Goal: Task Accomplishment & Management: Use online tool/utility

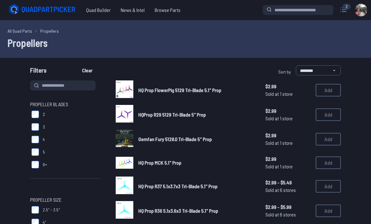
click at [342, 7] on icon at bounding box center [343, 10] width 10 height 10
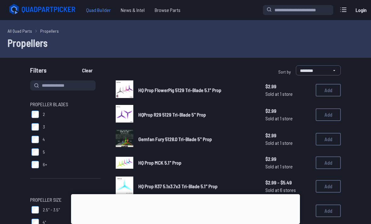
click at [96, 9] on span "Quad Builder" at bounding box center [98, 10] width 35 height 13
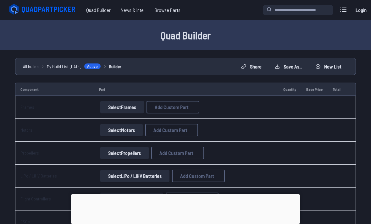
click at [357, 10] on link "Login" at bounding box center [361, 10] width 15 height 13
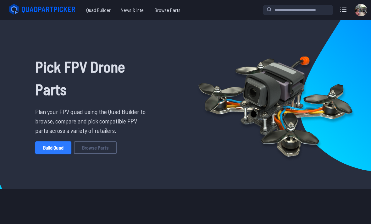
click at [46, 144] on link "Build Quad" at bounding box center [53, 148] width 36 height 13
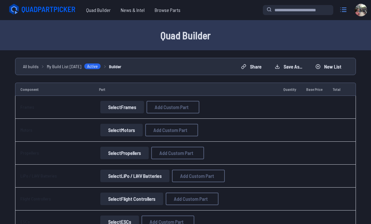
click at [342, 9] on icon at bounding box center [343, 10] width 10 height 10
click at [18, 39] on label "close sidebar" at bounding box center [185, 112] width 371 height 224
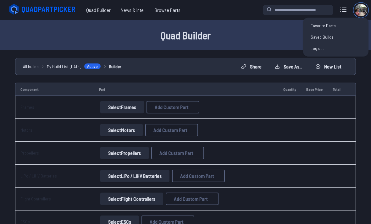
click at [362, 9] on img at bounding box center [361, 10] width 13 height 13
click at [334, 38] on link "Saved Builds" at bounding box center [336, 36] width 60 height 11
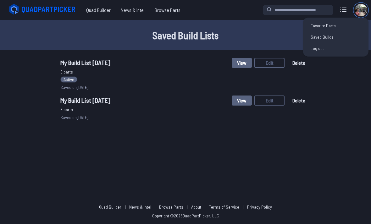
click at [365, 11] on img at bounding box center [361, 10] width 13 height 13
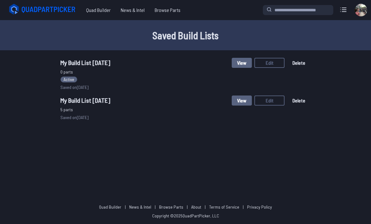
click at [73, 101] on span "My Build List [DATE]" at bounding box center [85, 101] width 50 height 8
click at [73, 100] on span "My Build List [DATE]" at bounding box center [85, 101] width 50 height 8
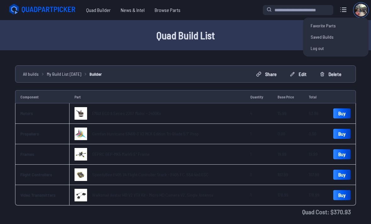
click at [359, 13] on img at bounding box center [361, 10] width 13 height 13
click at [335, 38] on link "Saved Builds" at bounding box center [336, 36] width 60 height 11
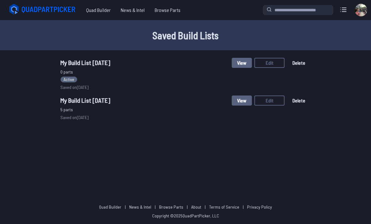
click at [299, 67] on button "Delete" at bounding box center [299, 63] width 24 height 10
click at [250, 144] on button "Delete" at bounding box center [241, 142] width 21 height 9
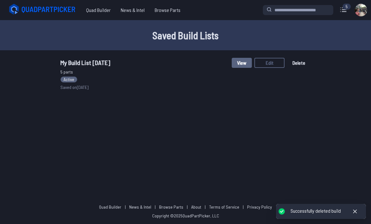
click at [74, 66] on span "My Build List [DATE]" at bounding box center [85, 63] width 50 height 8
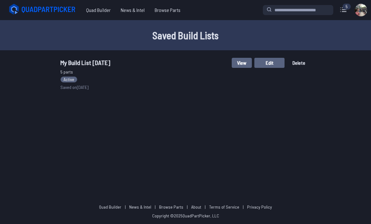
click at [274, 61] on button "Edit" at bounding box center [269, 63] width 30 height 10
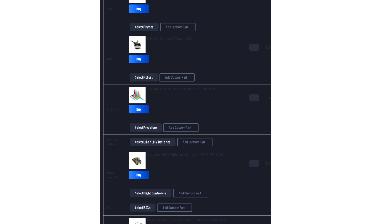
scroll to position [177, 0]
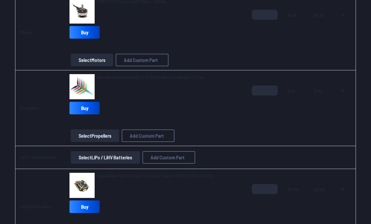
click at [335, 137] on td at bounding box center [343, 108] width 26 height 76
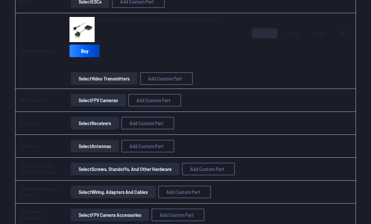
scroll to position [447, 0]
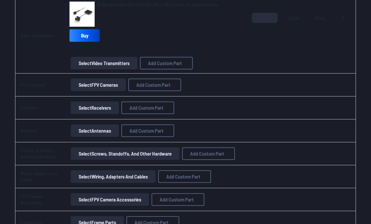
click at [93, 108] on button "Select Receivers" at bounding box center [95, 108] width 48 height 13
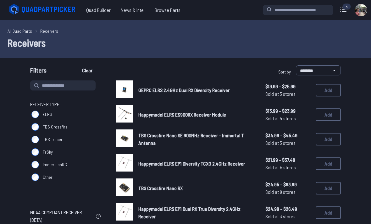
click at [91, 109] on label "ELRS" at bounding box center [65, 114] width 70 height 13
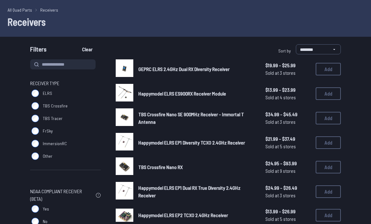
scroll to position [22, 0]
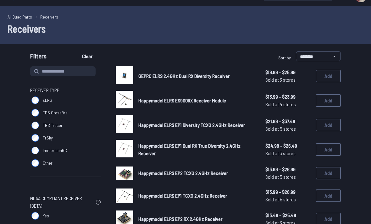
scroll to position [1, 0]
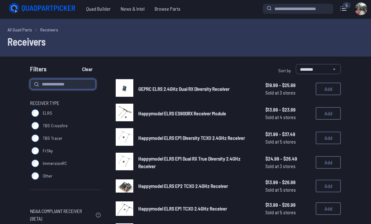
click at [48, 86] on input at bounding box center [62, 85] width 65 height 10
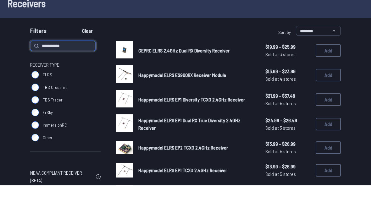
type input "**********"
click at [88, 64] on button "Clear" at bounding box center [87, 69] width 21 height 10
type input "**********"
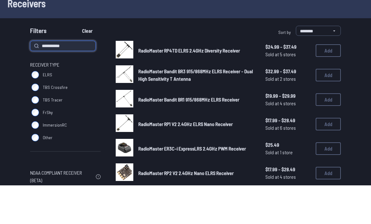
click at [88, 70] on button "Clear" at bounding box center [87, 69] width 21 height 10
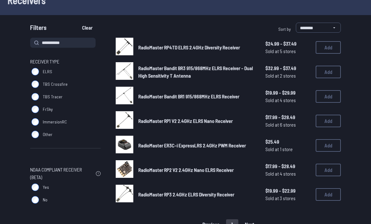
scroll to position [1, 0]
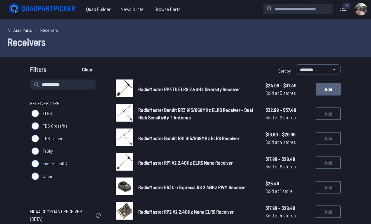
click at [327, 90] on button "Add" at bounding box center [328, 89] width 25 height 13
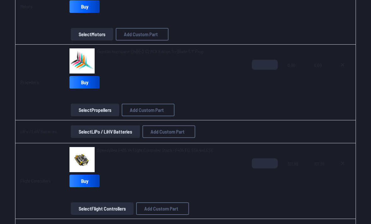
scroll to position [191, 0]
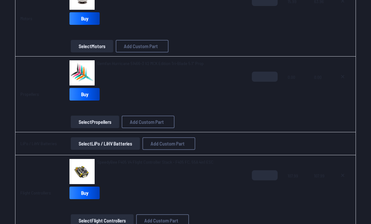
click at [95, 142] on button "Select LiPo / LiHV Batteries" at bounding box center [105, 143] width 69 height 13
click at [97, 143] on button "Select LiPo / LiHV Batteries" at bounding box center [105, 143] width 69 height 13
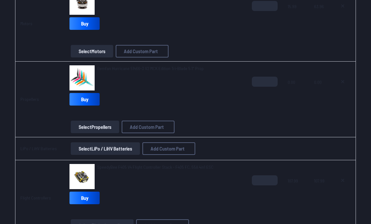
scroll to position [185, 0]
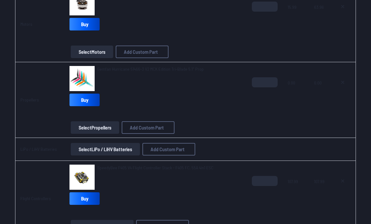
click at [95, 152] on button "Select LiPo / LiHV Batteries" at bounding box center [105, 149] width 69 height 13
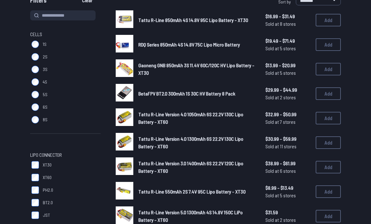
scroll to position [70, 0]
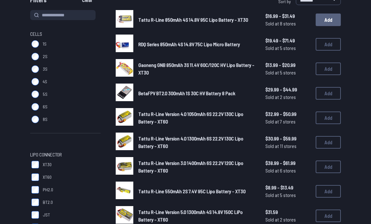
click at [331, 21] on button "Add" at bounding box center [328, 20] width 25 height 13
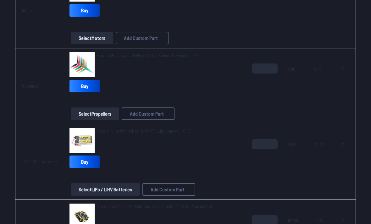
scroll to position [201, 0]
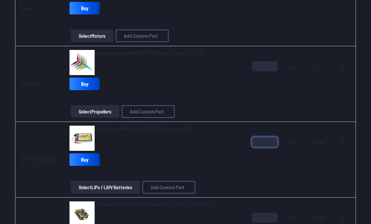
click at [265, 140] on input "*" at bounding box center [265, 142] width 26 height 10
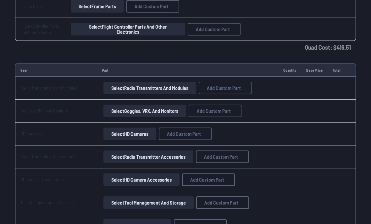
scroll to position [769, 0]
type input "*"
click at [116, 110] on button "Select Goggles, VRX, and Monitors" at bounding box center [144, 111] width 83 height 13
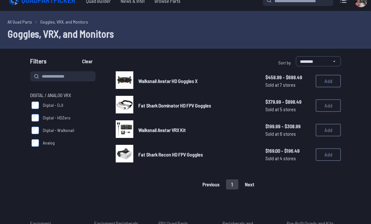
scroll to position [8, 0]
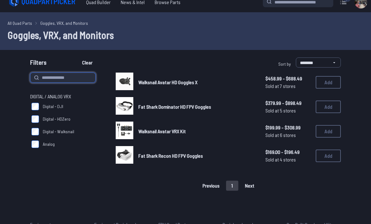
click at [49, 78] on input at bounding box center [62, 78] width 65 height 10
type input "*********"
click at [88, 63] on button "Clear" at bounding box center [87, 63] width 21 height 10
type input "*********"
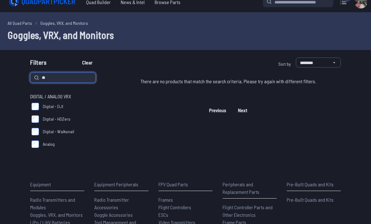
type input "*"
click at [88, 63] on button "Clear" at bounding box center [87, 63] width 21 height 10
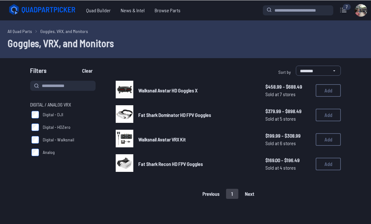
type input "*********"
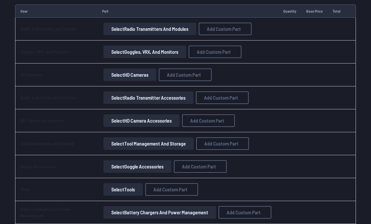
scroll to position [828, 0]
click at [225, 51] on span "Add Custom Part" at bounding box center [214, 51] width 34 height 5
select select "**********"
click at [126, 65] on input at bounding box center [186, 65] width 134 height 14
type input "*********"
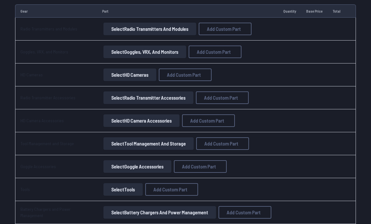
click at [127, 95] on input at bounding box center [186, 91] width 134 height 14
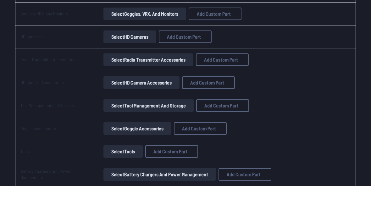
type input "*********"
click at [132, 110] on input "*" at bounding box center [186, 117] width 134 height 14
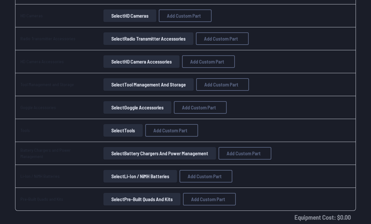
click at [130, 114] on input "*" at bounding box center [186, 117] width 134 height 14
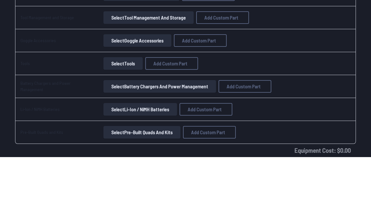
type input "*"
type input "******"
click at [126, 136] on input at bounding box center [186, 143] width 134 height 14
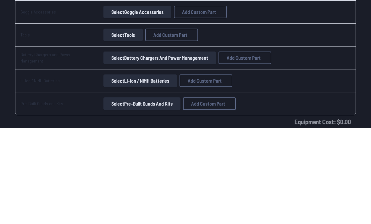
scroll to position [957, 0]
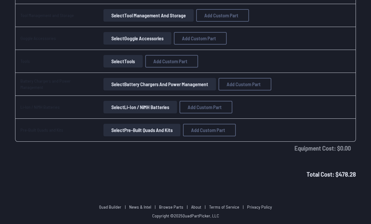
click at [134, 141] on input at bounding box center [186, 143] width 134 height 14
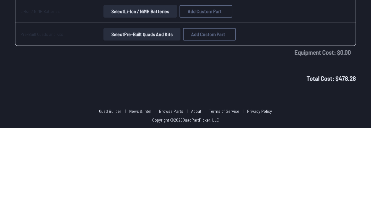
paste input "**********"
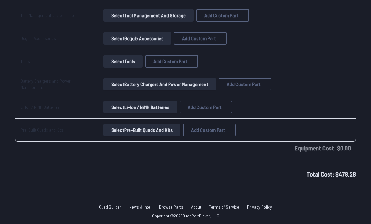
type input "**********"
click at [248, 205] on button "Add Custom Part" at bounding box center [232, 200] width 40 height 9
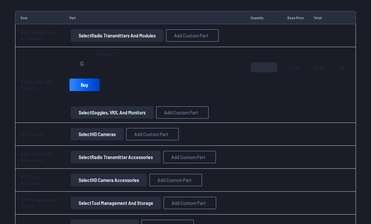
scroll to position [822, 0]
click at [88, 61] on div "G" at bounding box center [82, 63] width 25 height 25
click at [107, 51] on span "Goggles L" at bounding box center [106, 54] width 18 height 6
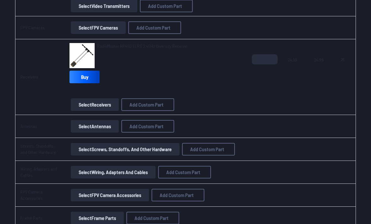
click at [36, 50] on td "Receivers" at bounding box center [39, 77] width 49 height 76
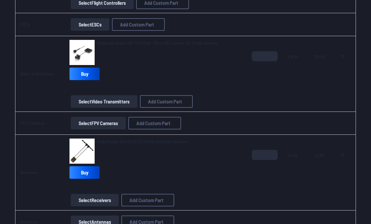
scroll to position [454, 0]
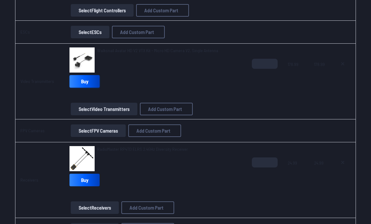
click at [87, 81] on link "Buy" at bounding box center [85, 81] width 30 height 13
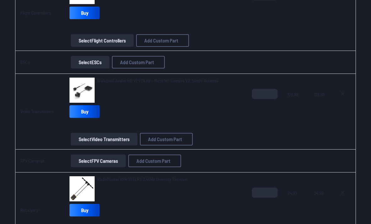
scroll to position [356, 0]
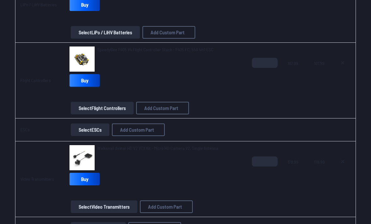
click at [85, 82] on link "Buy" at bounding box center [85, 80] width 30 height 13
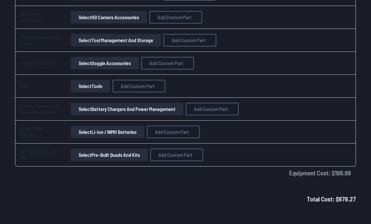
scroll to position [988, 0]
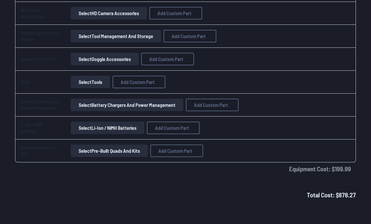
click at [91, 106] on button "Select Battery Chargers and Power Management" at bounding box center [127, 105] width 113 height 13
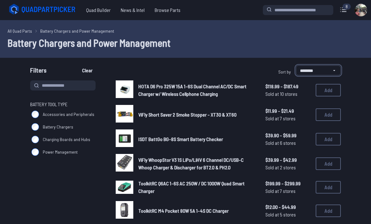
click at [325, 69] on select "**********" at bounding box center [318, 70] width 45 height 10
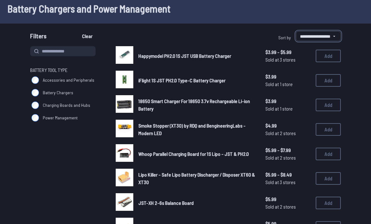
scroll to position [34, 0]
click at [322, 39] on select "**********" at bounding box center [318, 36] width 45 height 10
select select "********"
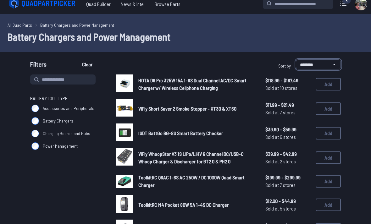
scroll to position [6, 0]
click at [299, 135] on span "Sold at 6 stores" at bounding box center [287, 138] width 45 height 8
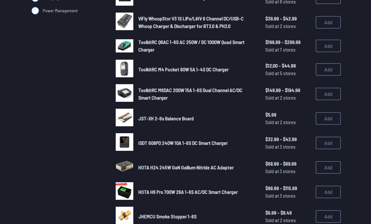
scroll to position [142, 0]
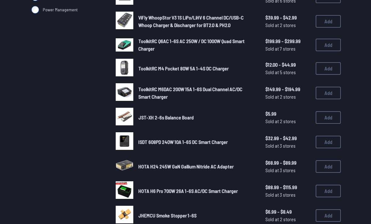
click at [154, 137] on div "ISDT 608PD 240W 10A 1-6S DC Smart Charger $32.99 - $42.99 Sold at 3 stores $32.…" at bounding box center [228, 142] width 225 height 19
click at [129, 141] on img at bounding box center [125, 142] width 18 height 18
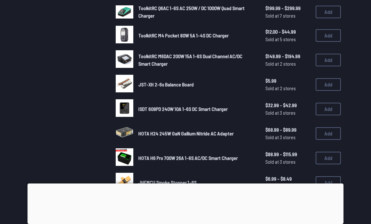
scroll to position [175, 0]
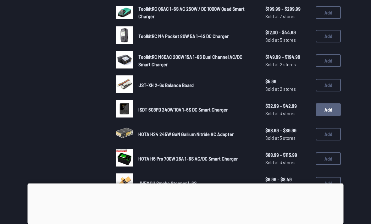
click at [331, 112] on button "Add" at bounding box center [328, 109] width 25 height 13
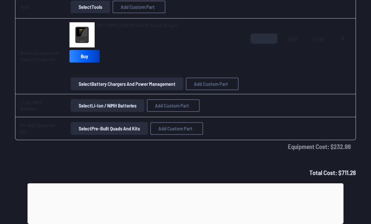
scroll to position [1064, 0]
click at [93, 127] on button "Select Pre-Built Quads and Kits" at bounding box center [109, 128] width 77 height 13
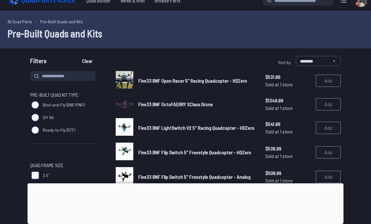
scroll to position [9, 0]
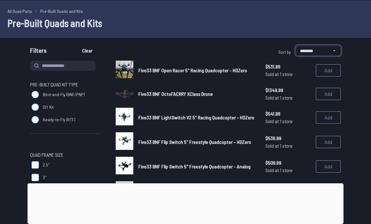
click at [329, 47] on select "**********" at bounding box center [318, 51] width 45 height 10
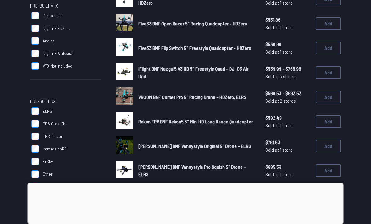
scroll to position [381, 0]
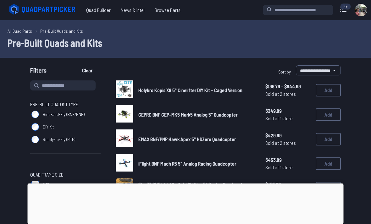
select select "********"
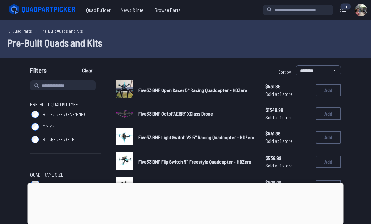
scroll to position [41, 0]
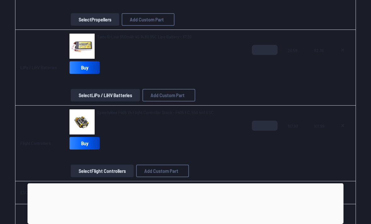
scroll to position [293, 0]
click at [90, 96] on button "Select LiPo / LiHV Batteries" at bounding box center [105, 95] width 69 height 13
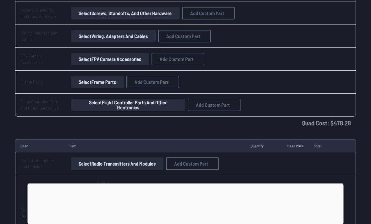
scroll to position [765, 0]
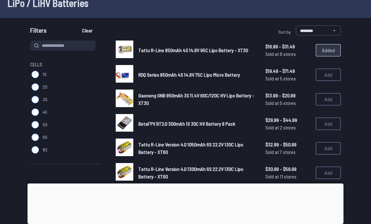
scroll to position [40, 0]
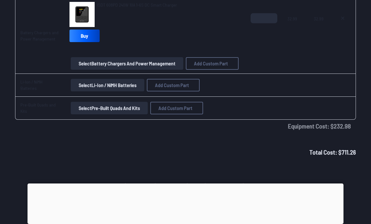
scroll to position [1090, 0]
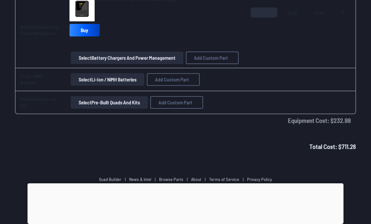
click at [93, 76] on button "Select Li-Ion / NiMH Batteries" at bounding box center [108, 80] width 74 height 13
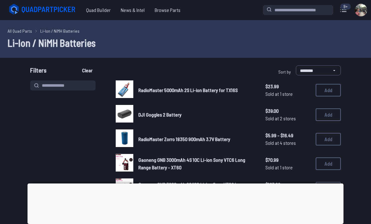
click at [139, 90] on span "RadioMaster 5000mAh 2S Li-ion Battery for TX16S" at bounding box center [187, 90] width 99 height 6
click at [124, 85] on img at bounding box center [125, 90] width 18 height 18
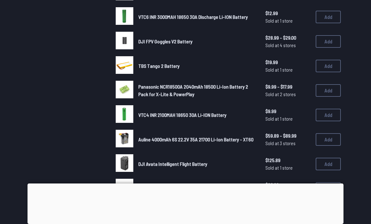
scroll to position [34, 0]
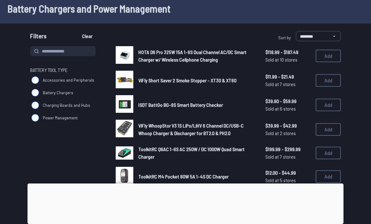
scroll to position [21, 0]
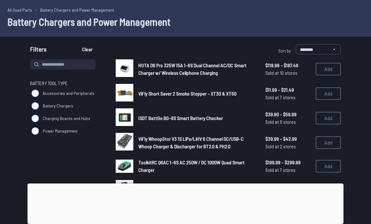
click at [182, 184] on div at bounding box center [186, 184] width 316 height 0
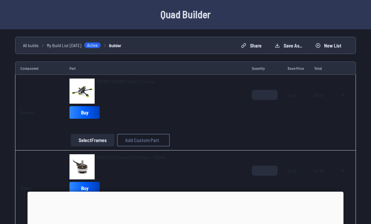
scroll to position [567, 0]
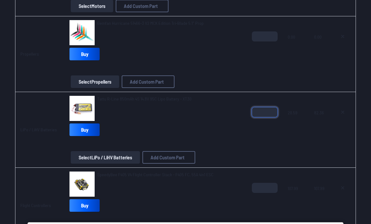
click at [267, 114] on input "*" at bounding box center [265, 113] width 26 height 10
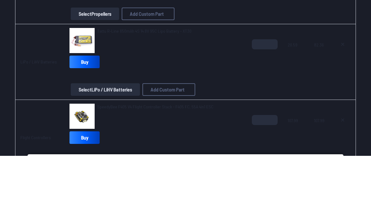
scroll to position [299, 0]
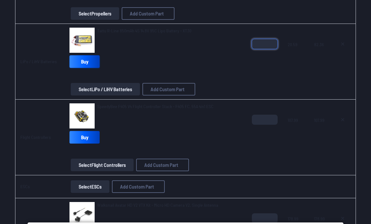
type input "*"
click at [85, 61] on link "Buy" at bounding box center [85, 61] width 30 height 13
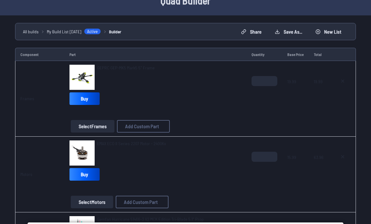
scroll to position [0, 0]
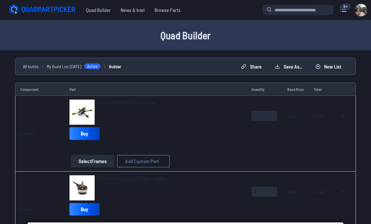
click at [86, 132] on link "Buy" at bounding box center [85, 133] width 30 height 13
click at [338, 119] on button at bounding box center [343, 116] width 16 height 10
type textarea "**********"
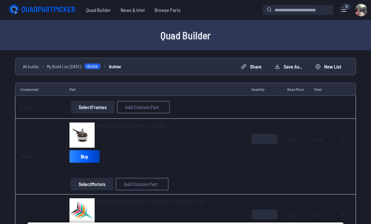
click at [86, 107] on button "Select Frames" at bounding box center [93, 107] width 44 height 13
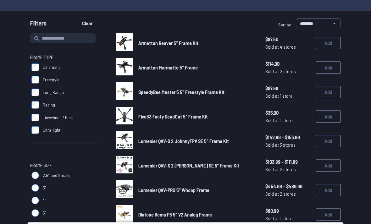
scroll to position [47, 0]
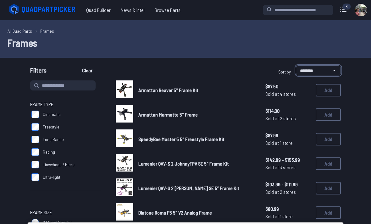
click at [325, 70] on select "**********" at bounding box center [318, 70] width 45 height 10
select select "*********"
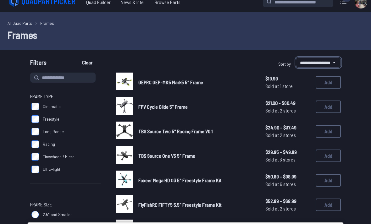
scroll to position [8, 0]
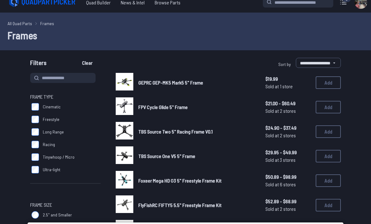
click at [130, 153] on img at bounding box center [125, 156] width 18 height 18
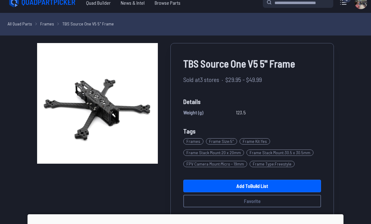
scroll to position [14, 0]
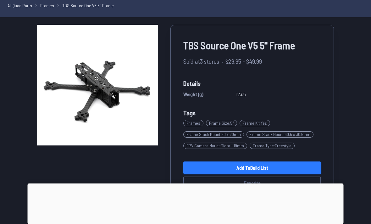
click at [276, 167] on link "Add to Build List" at bounding box center [252, 168] width 138 height 13
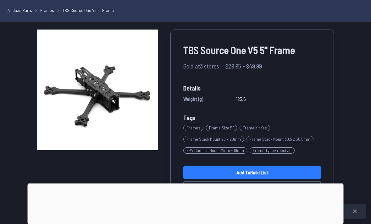
scroll to position [21, 0]
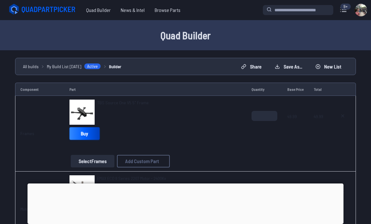
click at [84, 133] on link "Buy" at bounding box center [85, 133] width 30 height 13
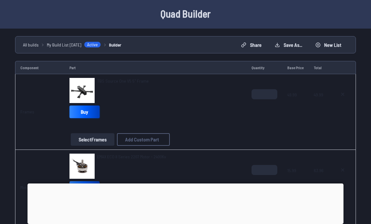
scroll to position [21, 0]
click at [341, 95] on icon at bounding box center [342, 94] width 5 height 5
type textarea "**********"
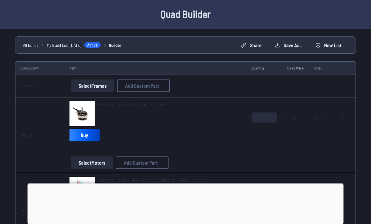
click at [92, 87] on button "Select Frames" at bounding box center [93, 86] width 44 height 13
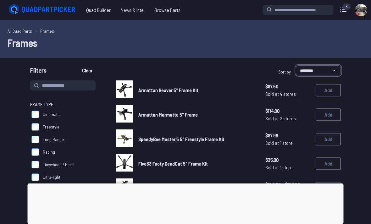
click at [325, 69] on select "**********" at bounding box center [318, 70] width 45 height 10
select select "*********"
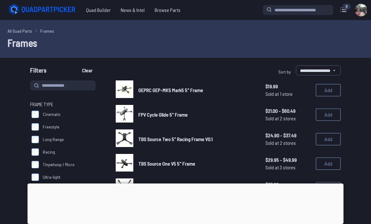
click at [125, 116] on img at bounding box center [125, 114] width 18 height 18
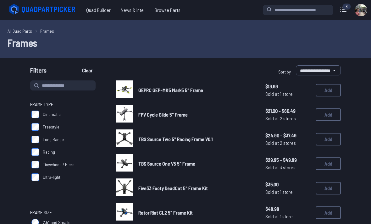
select select "*********"
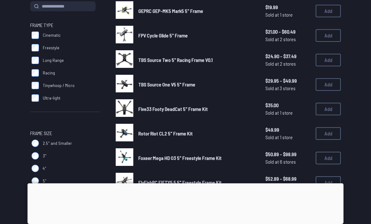
scroll to position [79, 0]
click at [328, 86] on button "Add" at bounding box center [328, 84] width 25 height 13
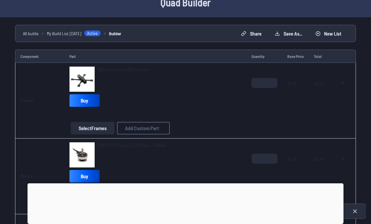
scroll to position [33, 0]
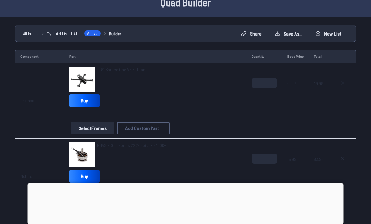
click at [109, 70] on span "TBS Source One V5 5" Frame" at bounding box center [123, 69] width 52 height 5
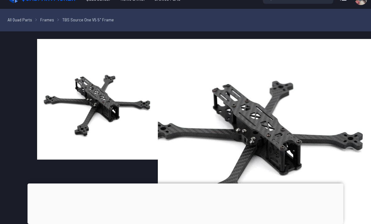
click at [79, 99] on img at bounding box center [97, 99] width 121 height 121
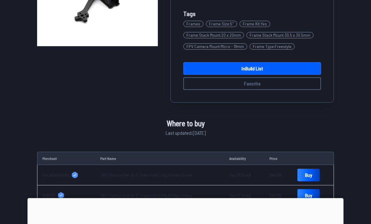
scroll to position [239, 0]
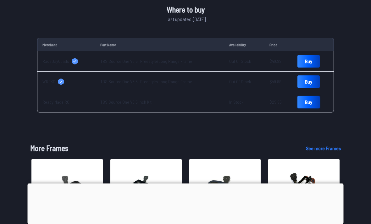
click at [308, 104] on link "Buy" at bounding box center [309, 102] width 22 height 13
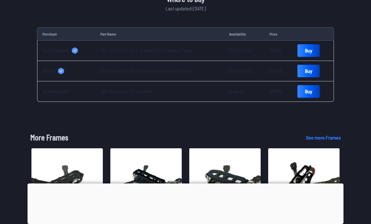
click at [308, 94] on link "Buy" at bounding box center [309, 91] width 22 height 13
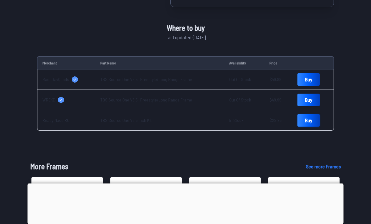
scroll to position [151, 0]
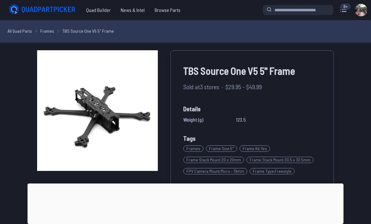
scroll to position [79, 0]
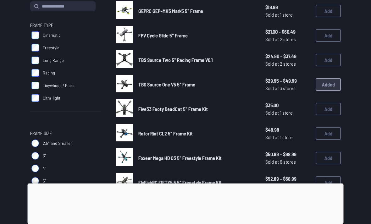
scroll to position [21, 0]
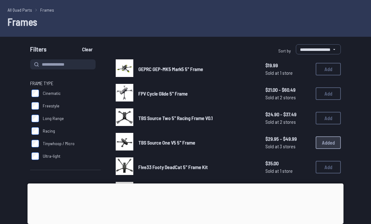
select select "********"
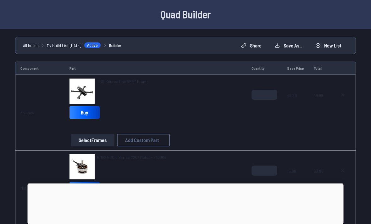
scroll to position [42, 0]
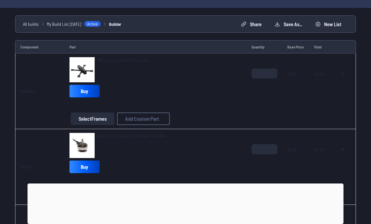
click at [340, 75] on button at bounding box center [343, 74] width 16 height 10
type textarea "**********"
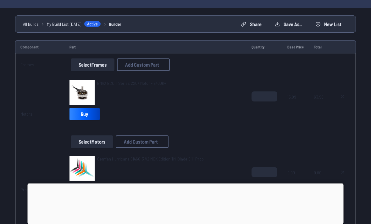
click at [90, 64] on button "Select Frames" at bounding box center [93, 64] width 44 height 13
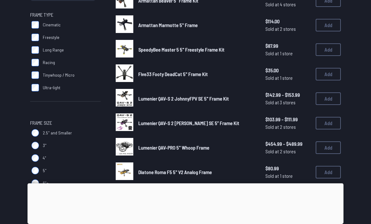
scroll to position [88, 0]
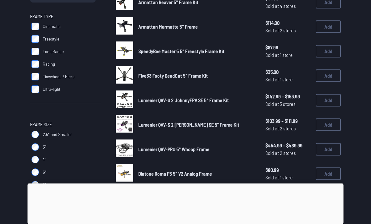
click at [132, 74] on img at bounding box center [125, 75] width 18 height 18
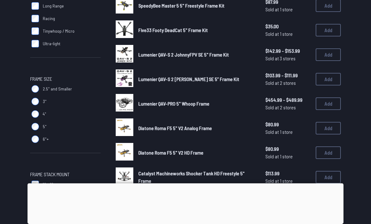
scroll to position [68, 0]
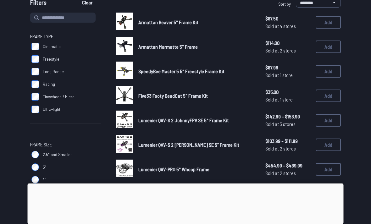
click at [126, 92] on img at bounding box center [125, 95] width 18 height 18
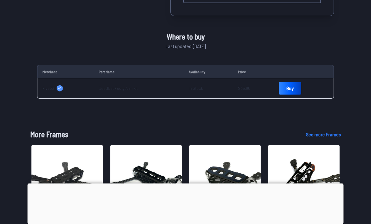
scroll to position [229, 0]
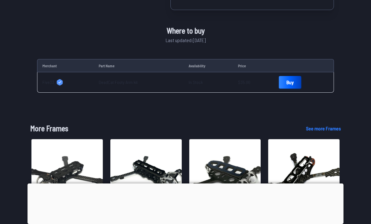
click at [296, 89] on link "Buy" at bounding box center [290, 82] width 22 height 13
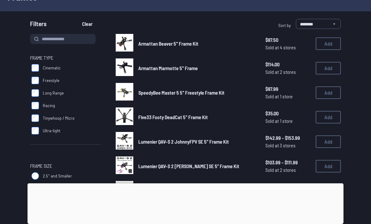
scroll to position [47, 0]
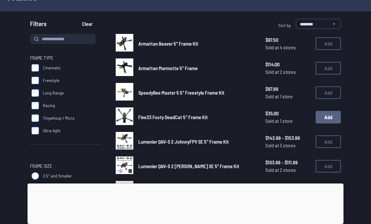
click at [333, 121] on button "Add" at bounding box center [328, 117] width 25 height 13
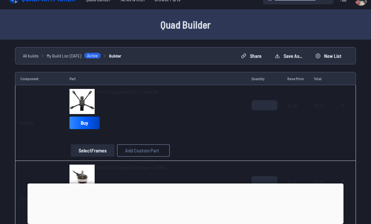
scroll to position [11, 0]
click at [325, 107] on span "35.00" at bounding box center [319, 115] width 11 height 30
click at [86, 102] on img at bounding box center [82, 101] width 25 height 25
click at [105, 93] on span "Five33 Footy DeadCat 5" Frame Kit" at bounding box center [127, 91] width 61 height 5
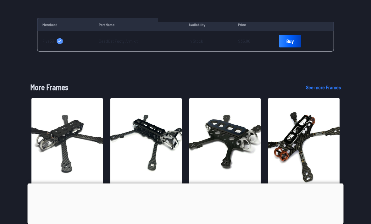
scroll to position [270, 0]
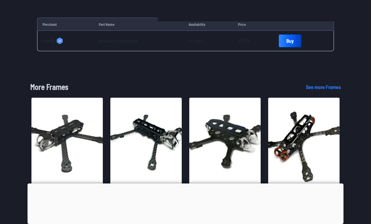
click at [289, 47] on link "Buy" at bounding box center [290, 41] width 22 height 13
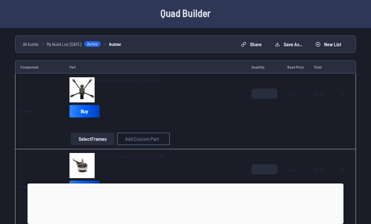
scroll to position [77, 0]
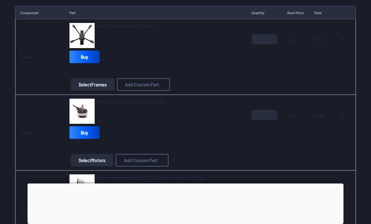
click at [116, 103] on span "EMAX ECO II Series 2207 Motor - 2400Kv" at bounding box center [131, 101] width 69 height 5
click at [112, 104] on span "EMAX ECO II Series 2207 Motor - 2400Kv" at bounding box center [131, 101] width 69 height 5
click at [90, 109] on img at bounding box center [82, 111] width 25 height 25
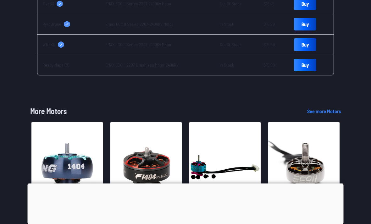
scroll to position [342, 0]
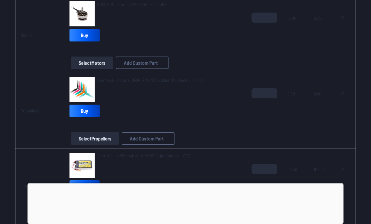
scroll to position [192, 0]
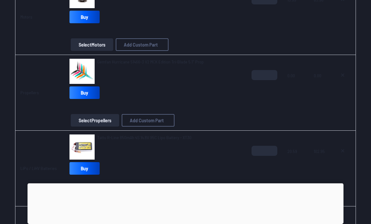
click at [116, 59] on link "Gemfan Hurricane 51466-3 V2 MCK Edition Tri-Blade 5.1" Prop" at bounding box center [150, 62] width 107 height 6
click at [85, 71] on img at bounding box center [82, 71] width 25 height 25
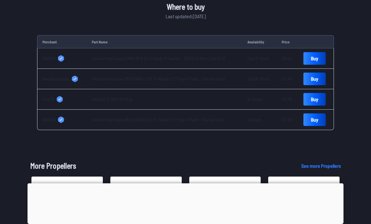
scroll to position [244, 0]
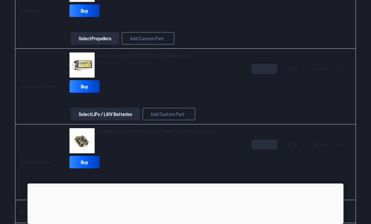
scroll to position [315, 0]
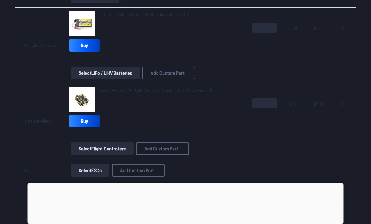
click at [115, 14] on span "Tattu R-Line 850mAh 4S 14.8V 95C Lipo Battery - XT30" at bounding box center [144, 14] width 94 height 5
click at [115, 17] on span "Tattu R-Line 850mAh 4S 14.8V 95C Lipo Battery - XT30" at bounding box center [144, 14] width 94 height 5
click at [109, 16] on span "Tattu R-Line 850mAh 4S 14.8V 95C Lipo Battery - XT30" at bounding box center [144, 14] width 94 height 5
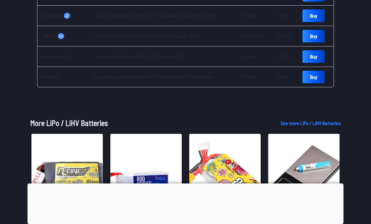
scroll to position [369, 0]
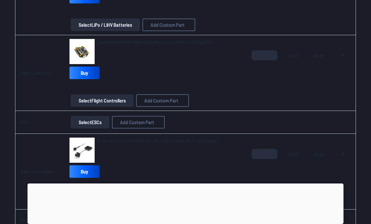
scroll to position [386, 0]
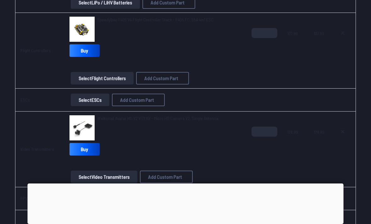
click at [109, 18] on span "SpeedyBee F405 V4 Flight Controller Stack - F405 FC, 55A 4in1 ESC" at bounding box center [155, 19] width 116 height 5
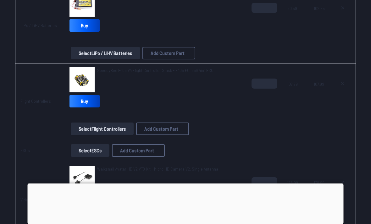
scroll to position [335, 0]
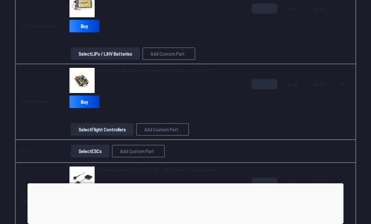
click at [104, 73] on span "SpeedyBee F405 V4 Flight Controller Stack - F405 FC, 55A 4in1 ESC" at bounding box center [155, 71] width 116 height 5
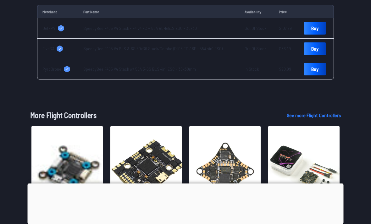
scroll to position [312, 0]
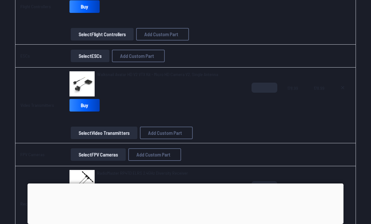
scroll to position [448, 0]
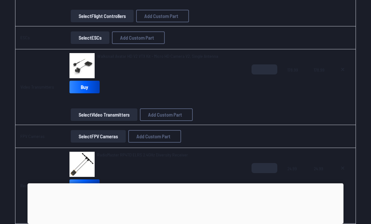
click at [112, 58] on span "Walksnail Avatar HD V2 VTX Kit - Micro HD Camera V2, Single Antenna" at bounding box center [157, 56] width 121 height 5
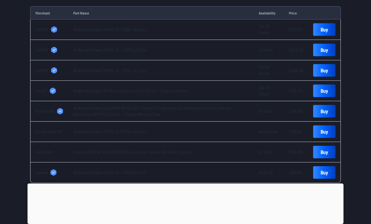
scroll to position [291, 0]
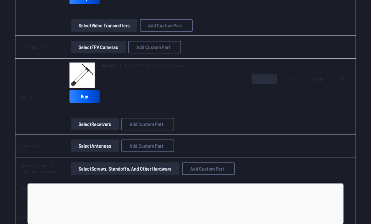
scroll to position [529, 0]
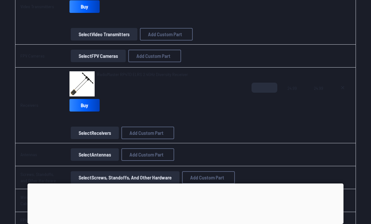
click at [112, 77] on span "RadioMaster RP4TD ELRS 2.4GHz Diversity Receiver" at bounding box center [142, 74] width 91 height 5
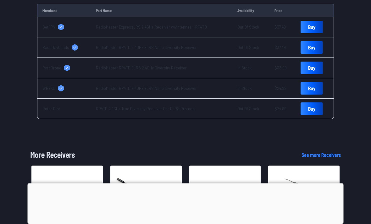
scroll to position [236, 0]
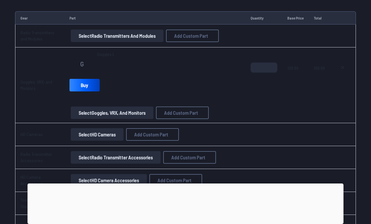
scroll to position [826, 0]
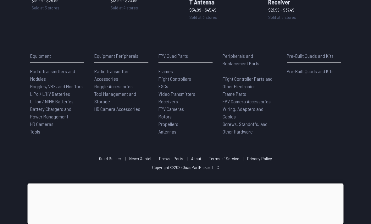
scroll to position [236, 0]
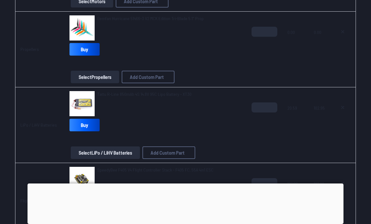
scroll to position [826, 0]
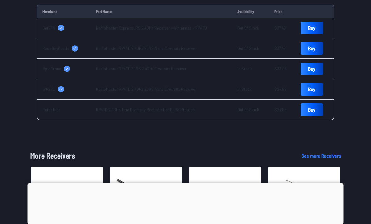
scroll to position [235, 0]
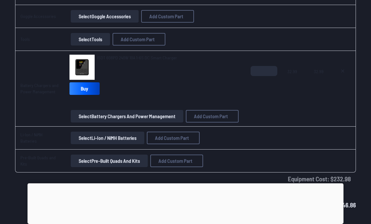
scroll to position [1033, 0]
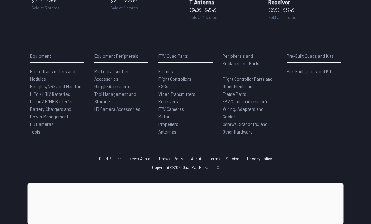
scroll to position [182, 0]
